Goal: Task Accomplishment & Management: Complete application form

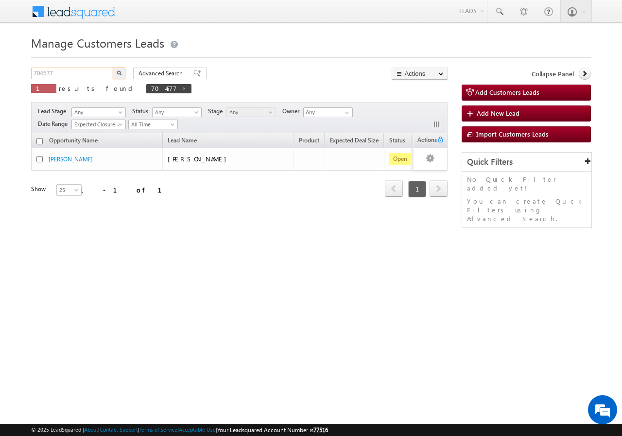
click at [88, 74] on input "704577" at bounding box center [72, 74] width 83 height 12
type input "7"
paste input "752800"
type input "752800"
click at [113, 68] on button "button" at bounding box center [119, 74] width 13 height 12
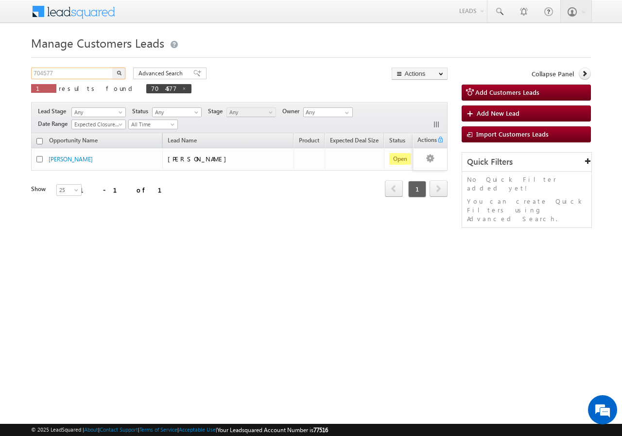
click at [64, 72] on input "704577" at bounding box center [72, 74] width 83 height 12
type input "7"
paste input "752800"
type input "752800"
click at [113, 68] on button "button" at bounding box center [119, 74] width 13 height 12
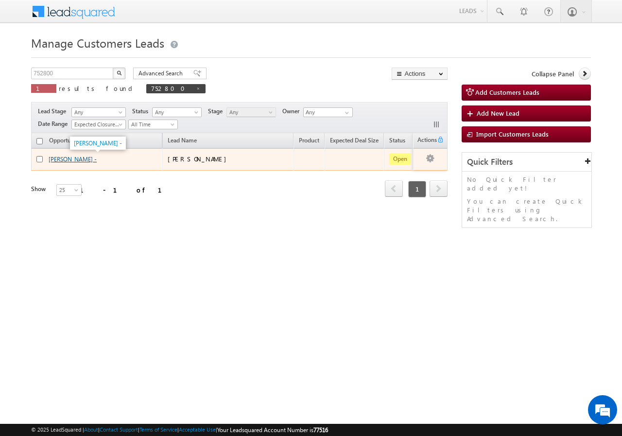
click at [59, 158] on link "Devendra Kumar -" at bounding box center [73, 158] width 48 height 7
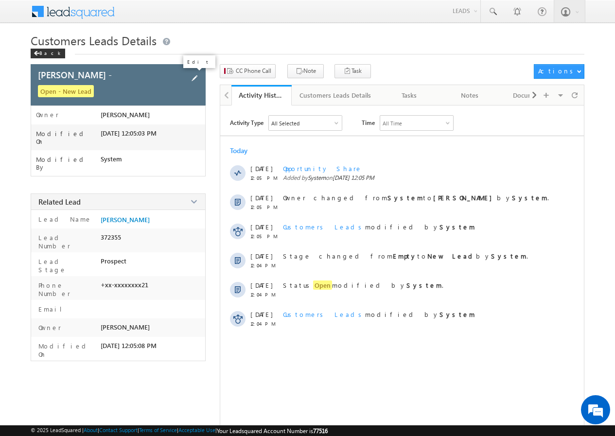
click at [193, 76] on span at bounding box center [194, 78] width 11 height 11
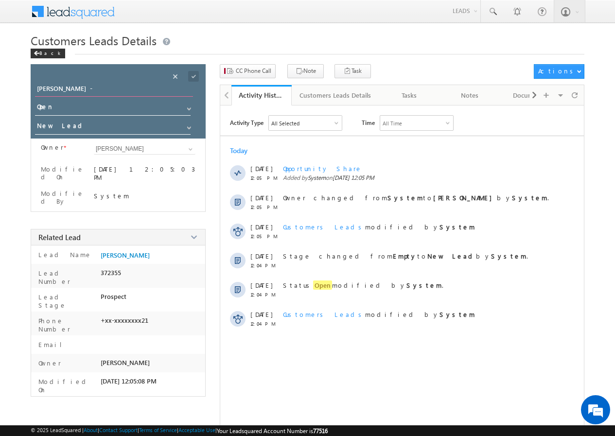
click at [97, 87] on input "[PERSON_NAME] -" at bounding box center [114, 90] width 158 height 14
type input "D"
type input "RAJU"
click at [194, 74] on span at bounding box center [193, 76] width 11 height 11
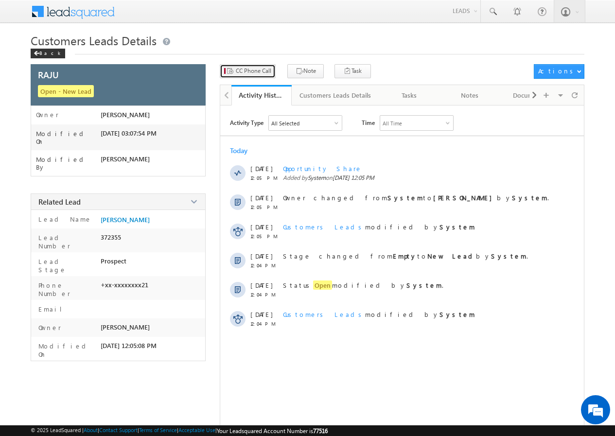
click at [258, 69] on span "CC Phone Call" at bounding box center [253, 71] width 35 height 9
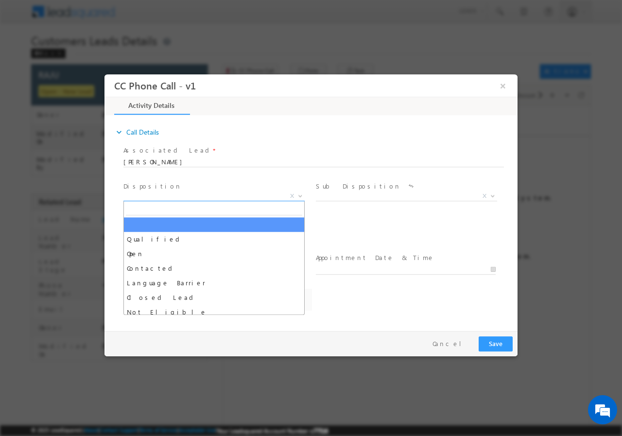
click at [299, 196] on b at bounding box center [300, 194] width 6 height 3
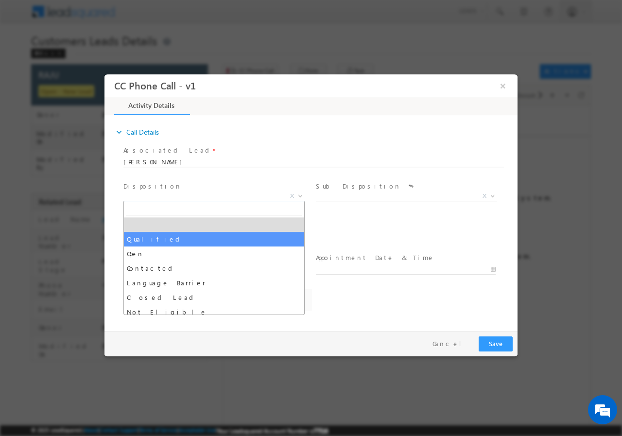
select select "nand.kishor@sgrlimited.in"
select select "Qualified"
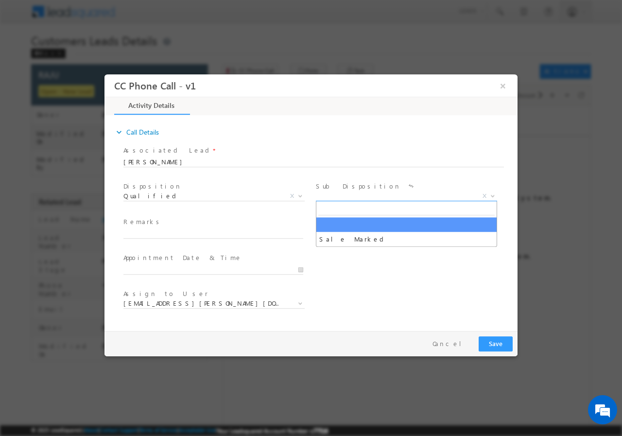
drag, startPoint x: 493, startPoint y: 194, endPoint x: 486, endPoint y: 195, distance: 6.8
click at [492, 194] on b at bounding box center [493, 194] width 6 height 3
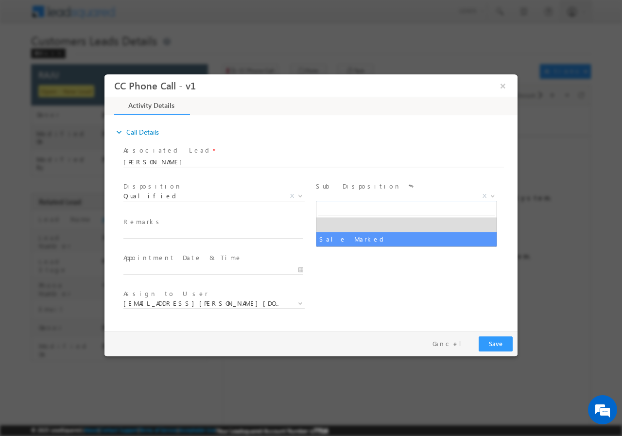
drag, startPoint x: 357, startPoint y: 236, endPoint x: 263, endPoint y: 236, distance: 93.8
select select "Sale Marked"
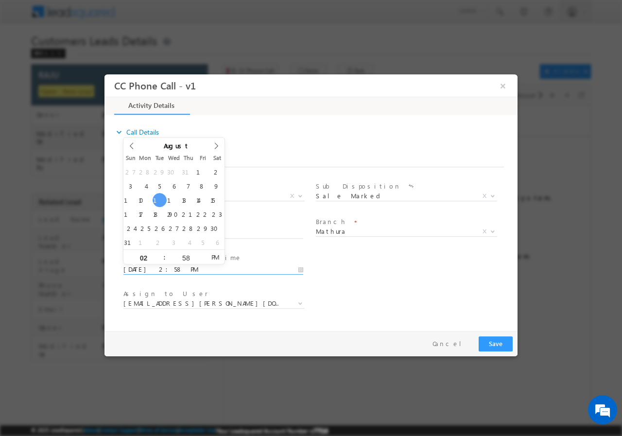
click at [302, 268] on input "08/12/2025 2:58 PM" at bounding box center [213, 269] width 180 height 10
type input "08/12/2025 3:58 PM"
type input "03"
click at [160, 252] on span at bounding box center [160, 252] width 7 height 7
type input "08/12/2025 4:58 PM"
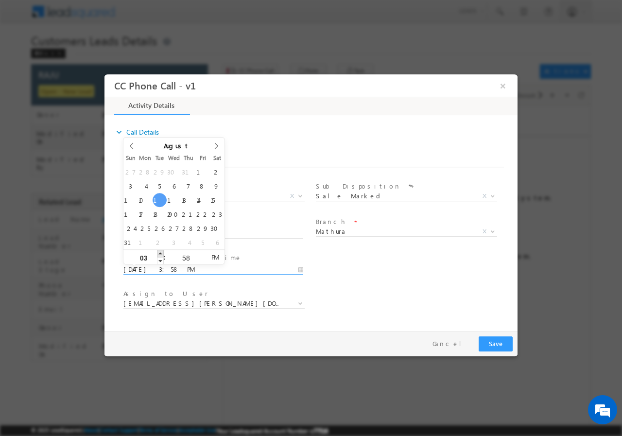
type input "04"
click at [160, 252] on span at bounding box center [160, 252] width 7 height 7
type input "08/12/2025 5:58 PM"
type input "05"
click at [160, 252] on span at bounding box center [160, 252] width 7 height 7
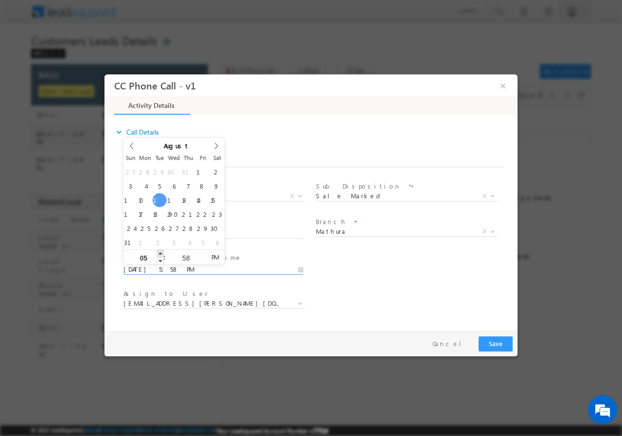
type input "08/12/2025 6:58 PM"
type input "06"
click at [160, 252] on span at bounding box center [160, 252] width 7 height 7
type input "08/12/2025 7:58 PM"
type input "07"
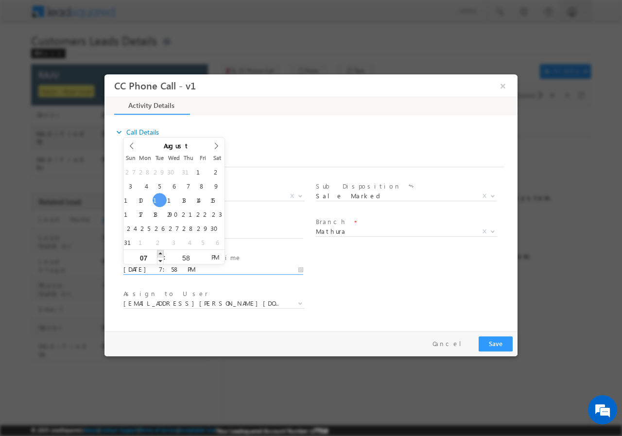
click at [160, 252] on span at bounding box center [160, 252] width 7 height 7
type input "08/12/2025 8:58 PM"
type input "08"
click at [160, 252] on span at bounding box center [160, 252] width 7 height 7
type input "08/12/2025 9:58 PM"
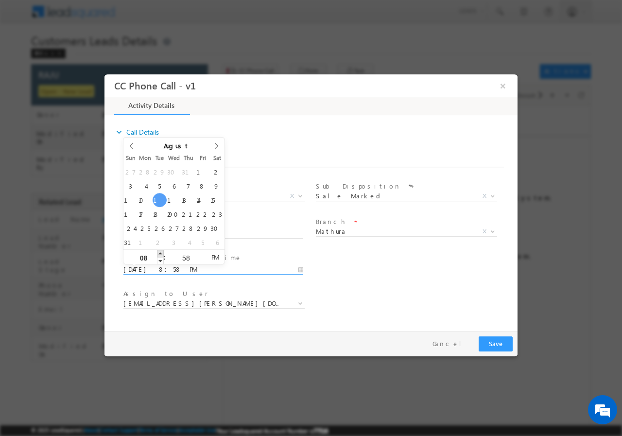
type input "09"
click at [160, 252] on span at bounding box center [160, 252] width 7 height 7
type input "08/12/2025 9:57 PM"
type input "57"
click at [201, 259] on span at bounding box center [202, 260] width 7 height 7
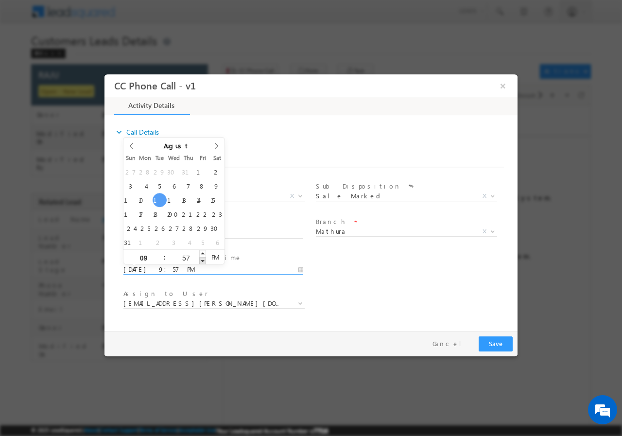
type input "08/12/2025 9:56 PM"
type input "56"
click at [201, 259] on span at bounding box center [202, 260] width 7 height 7
type input "08/12/2025 9:55 PM"
type input "55"
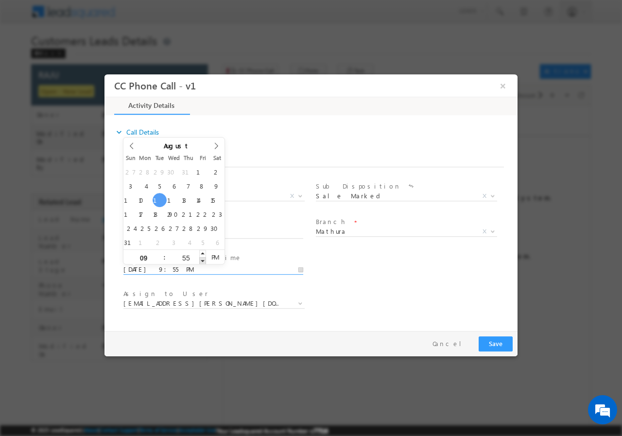
click at [200, 259] on span at bounding box center [202, 260] width 7 height 7
type input "08/12/2025 9:54 PM"
type input "54"
click at [200, 259] on span at bounding box center [202, 260] width 7 height 7
type input "08/12/2025 9:53 PM"
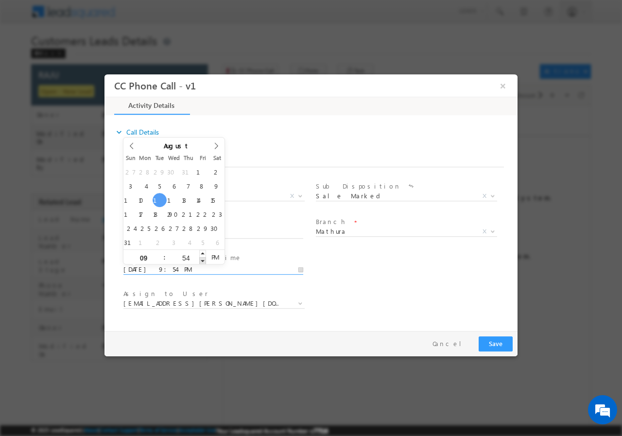
type input "53"
click at [200, 259] on span at bounding box center [202, 260] width 7 height 7
type input "08/12/2025 9:52 PM"
type input "52"
click at [200, 259] on span at bounding box center [202, 260] width 7 height 7
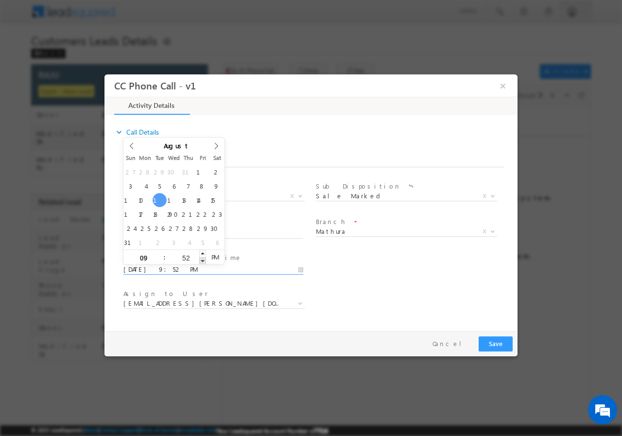
type input "08/12/2025 9:51 PM"
type input "51"
click at [200, 259] on span at bounding box center [202, 260] width 7 height 7
type input "08/12/2025 9:50 PM"
type input "50"
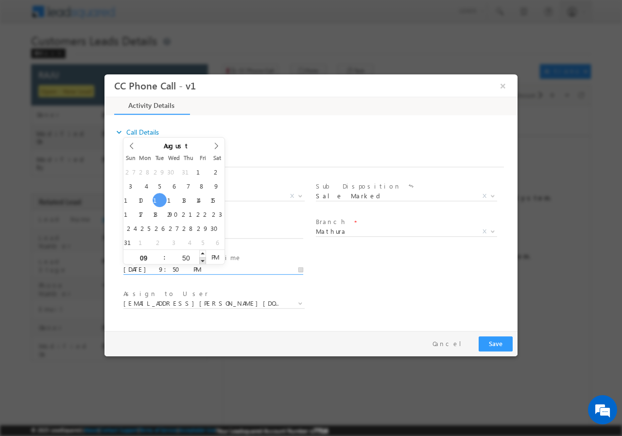
click at [200, 259] on span at bounding box center [202, 260] width 7 height 7
type input "08/12/2025 9:49 PM"
type input "49"
click at [200, 259] on span at bounding box center [202, 260] width 7 height 7
type input "08/12/2025 9:48 PM"
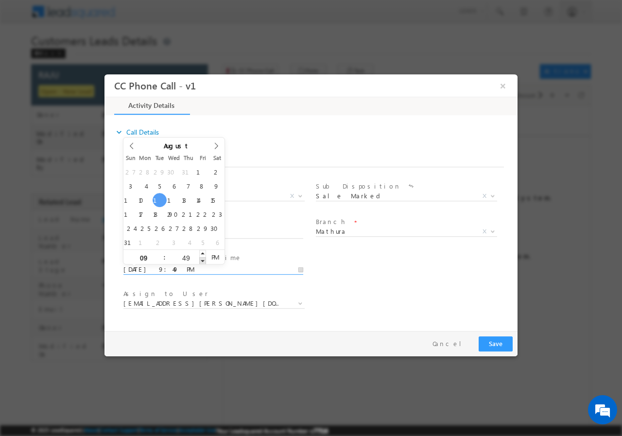
type input "48"
click at [200, 259] on span at bounding box center [202, 260] width 7 height 7
type input "08/12/2025 9:47 PM"
type input "47"
click at [201, 258] on span at bounding box center [202, 260] width 7 height 7
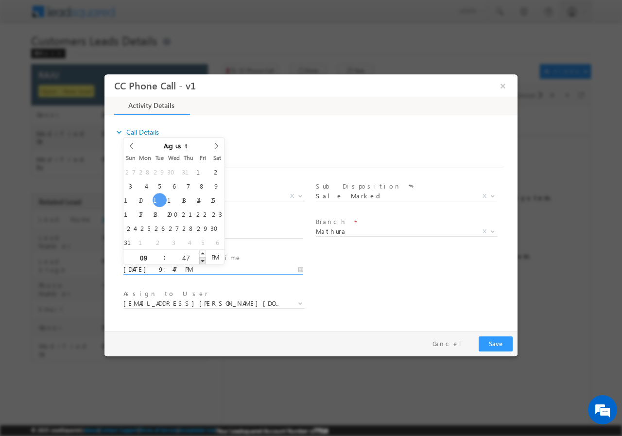
type input "08/12/2025 9:46 PM"
type input "46"
click at [201, 258] on span at bounding box center [202, 260] width 7 height 7
type input "08/12/2025 9:45 PM"
type input "45"
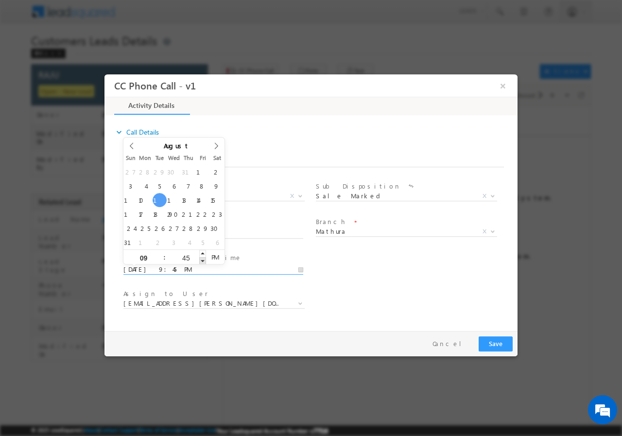
click at [201, 258] on span at bounding box center [202, 260] width 7 height 7
type input "08/12/2025 9:44 PM"
type input "44"
click at [201, 258] on span at bounding box center [202, 260] width 7 height 7
type input "08/12/2025 9:43 PM"
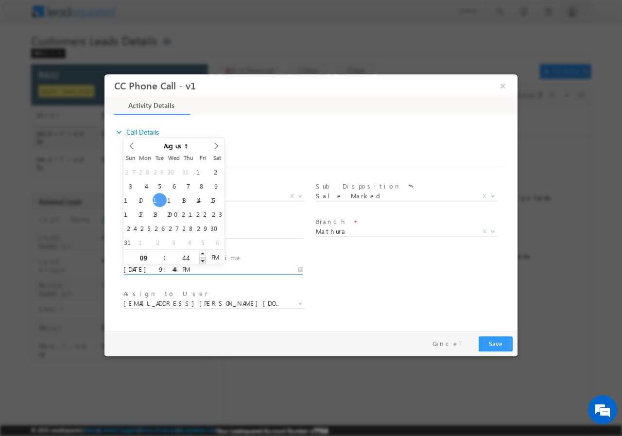
type input "43"
click at [201, 258] on span at bounding box center [202, 260] width 7 height 7
type input "08/12/2025 9:42 PM"
type input "42"
click at [201, 258] on span at bounding box center [202, 260] width 7 height 7
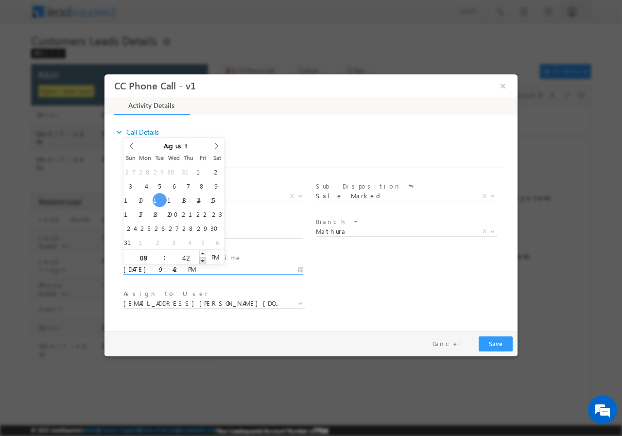
type input "08/12/2025 9:41 PM"
type input "41"
click at [201, 258] on span at bounding box center [202, 260] width 7 height 7
type input "08/12/2025 9:40 PM"
type input "40"
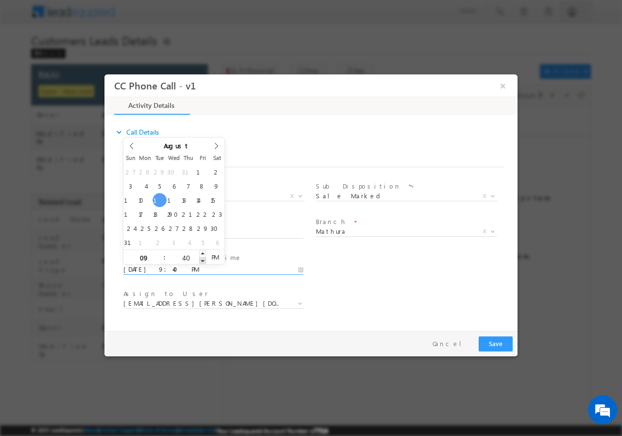
click at [201, 258] on span at bounding box center [202, 260] width 7 height 7
type input "08/12/2025 9:39 PM"
type input "39"
click at [201, 258] on span at bounding box center [202, 260] width 7 height 7
type input "08/12/2025 9:38 PM"
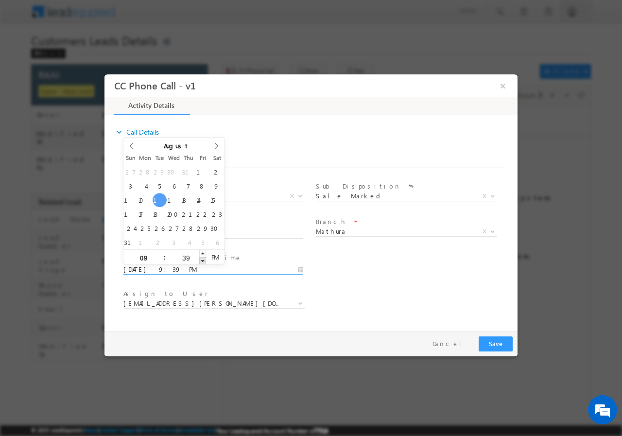
type input "38"
click at [201, 258] on span at bounding box center [202, 260] width 7 height 7
type input "08/12/2025 9:37 PM"
type input "37"
click at [201, 258] on span at bounding box center [202, 260] width 7 height 7
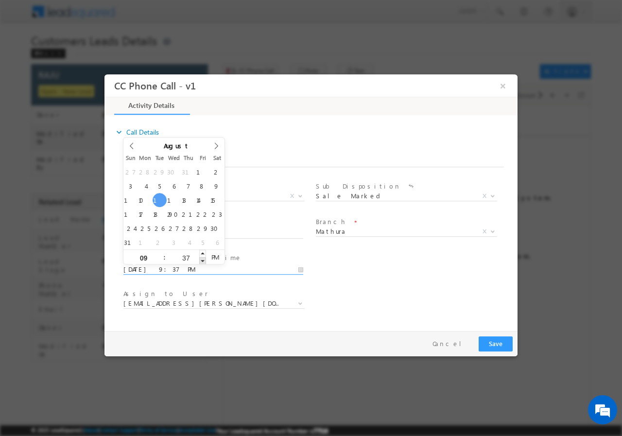
type input "08/12/2025 9:36 PM"
type input "36"
click at [201, 258] on span at bounding box center [202, 260] width 7 height 7
type input "08/12/2025 9:35 PM"
type input "35"
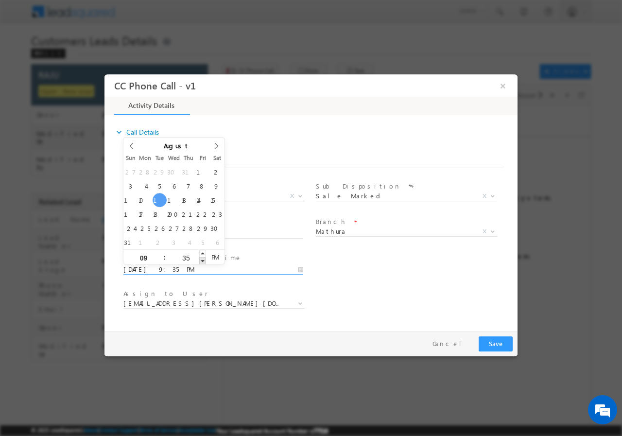
click at [201, 258] on span at bounding box center [202, 260] width 7 height 7
type input "08/12/2025 9:34 PM"
type input "34"
click at [201, 258] on span at bounding box center [202, 260] width 7 height 7
type input "08/12/2025 9:33 PM"
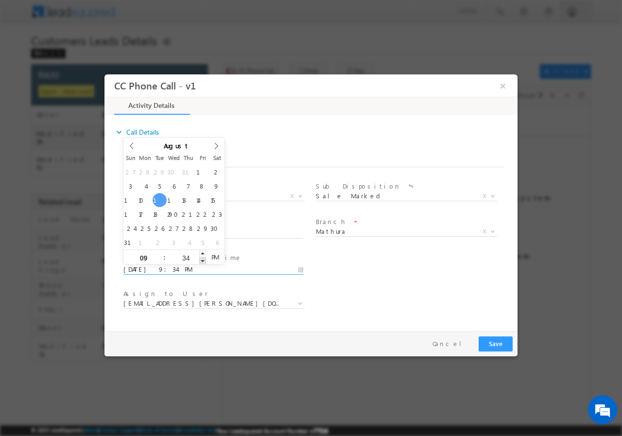
type input "33"
click at [201, 258] on span at bounding box center [202, 260] width 7 height 7
type input "08/12/2025 9:32 PM"
type input "32"
click at [201, 258] on span at bounding box center [202, 260] width 7 height 7
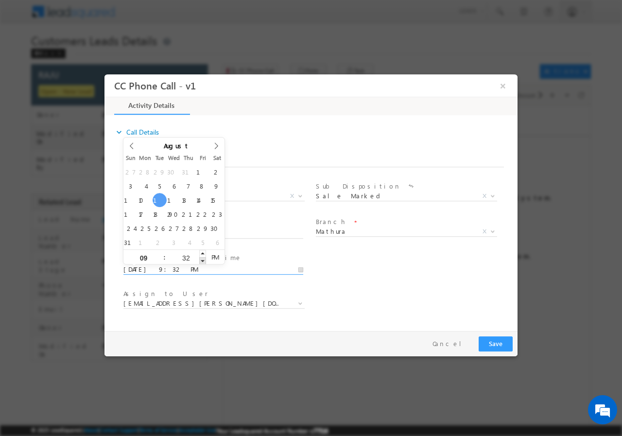
type input "08/12/2025 9:31 PM"
type input "31"
click at [201, 258] on span at bounding box center [202, 260] width 7 height 7
type input "08/12/2025 9:30 PM"
type input "30"
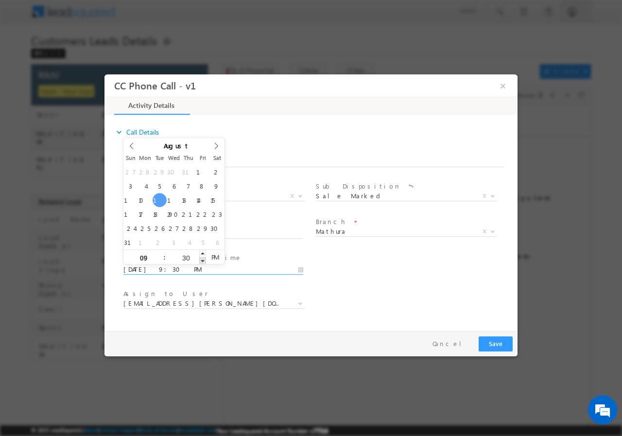
click at [201, 258] on span at bounding box center [202, 260] width 7 height 7
type input "08/12/2025 9:29 PM"
type input "29"
click at [201, 259] on span at bounding box center [202, 260] width 7 height 7
type input "08/12/2025 9:30 PM"
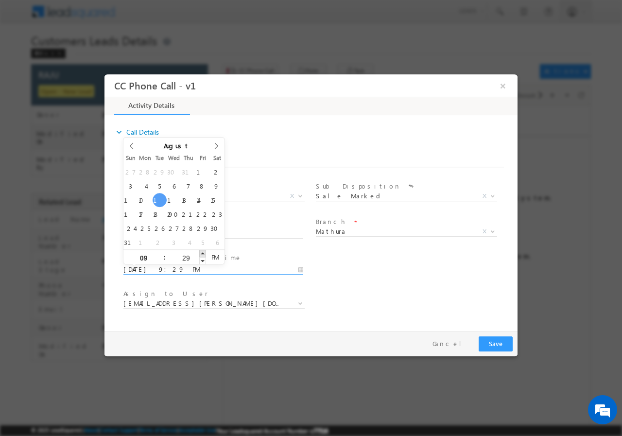
type input "30"
click at [202, 255] on span at bounding box center [202, 252] width 7 height 7
click at [215, 257] on span "AM" at bounding box center [215, 256] width 18 height 15
click at [127, 270] on input "08/12/2025 9:30 AM" at bounding box center [213, 269] width 180 height 10
type input "08/13/2025 9:30 AM"
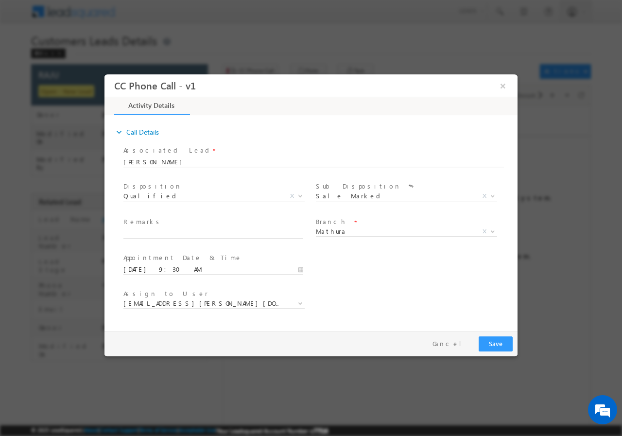
drag, startPoint x: 395, startPoint y: 271, endPoint x: 364, endPoint y: 273, distance: 31.7
click at [393, 271] on div "User Branch * Appointment Date & Time * 08/13/2025 9:30 AM" at bounding box center [319, 268] width 396 height 36
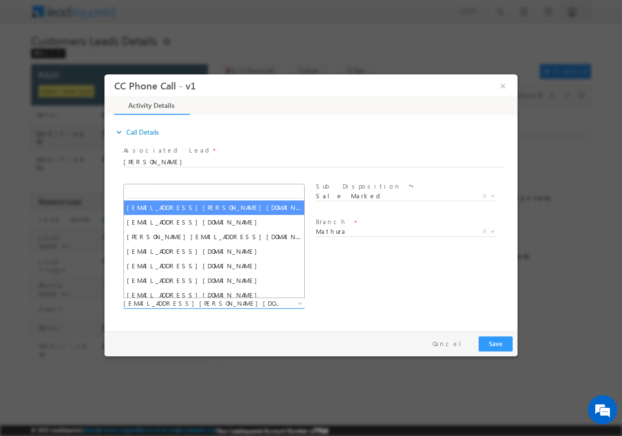
click at [300, 303] on b at bounding box center [300, 302] width 6 height 3
click at [190, 188] on input "search" at bounding box center [214, 192] width 176 height 12
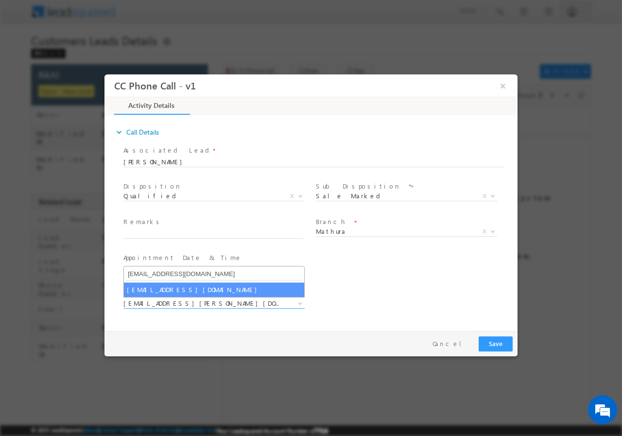
type input "santosh.kumar2@sgrlimited.in"
select select "santosh.kumar2@sgrlimited.in"
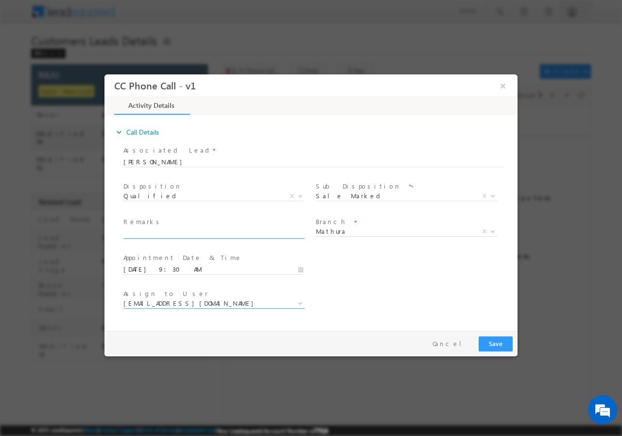
click at [171, 233] on input "text" at bounding box center [213, 233] width 180 height 10
paste input "LOAN REQ - 12 L / LAP / M INCOME - 60-70 K / SELF SMAL HOSPITAL/MOB - 925960992…"
type input "LOAN REQ - 12 L / LAP / M INCOME - 60-70 K / SELF SMAL HOSPITAL/MOB - 925960992…"
click at [496, 343] on button "Save" at bounding box center [496, 343] width 34 height 15
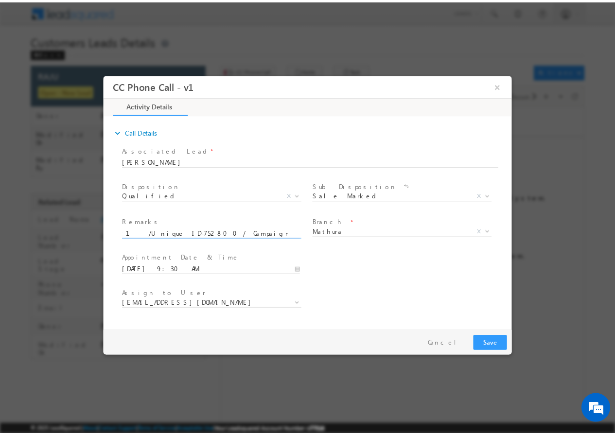
scroll to position [0, 0]
